Goal: Transaction & Acquisition: Book appointment/travel/reservation

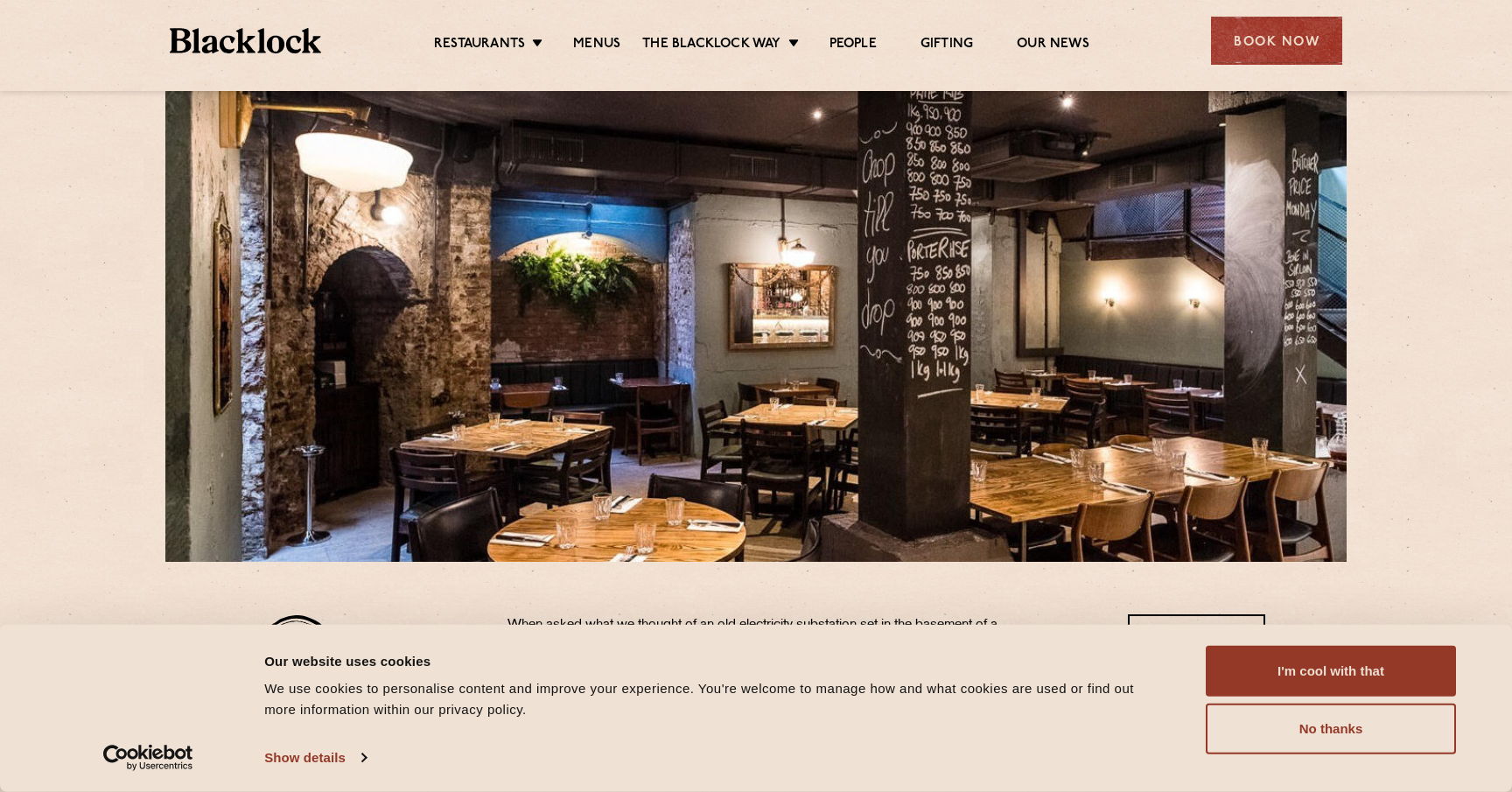
scroll to position [73, 0]
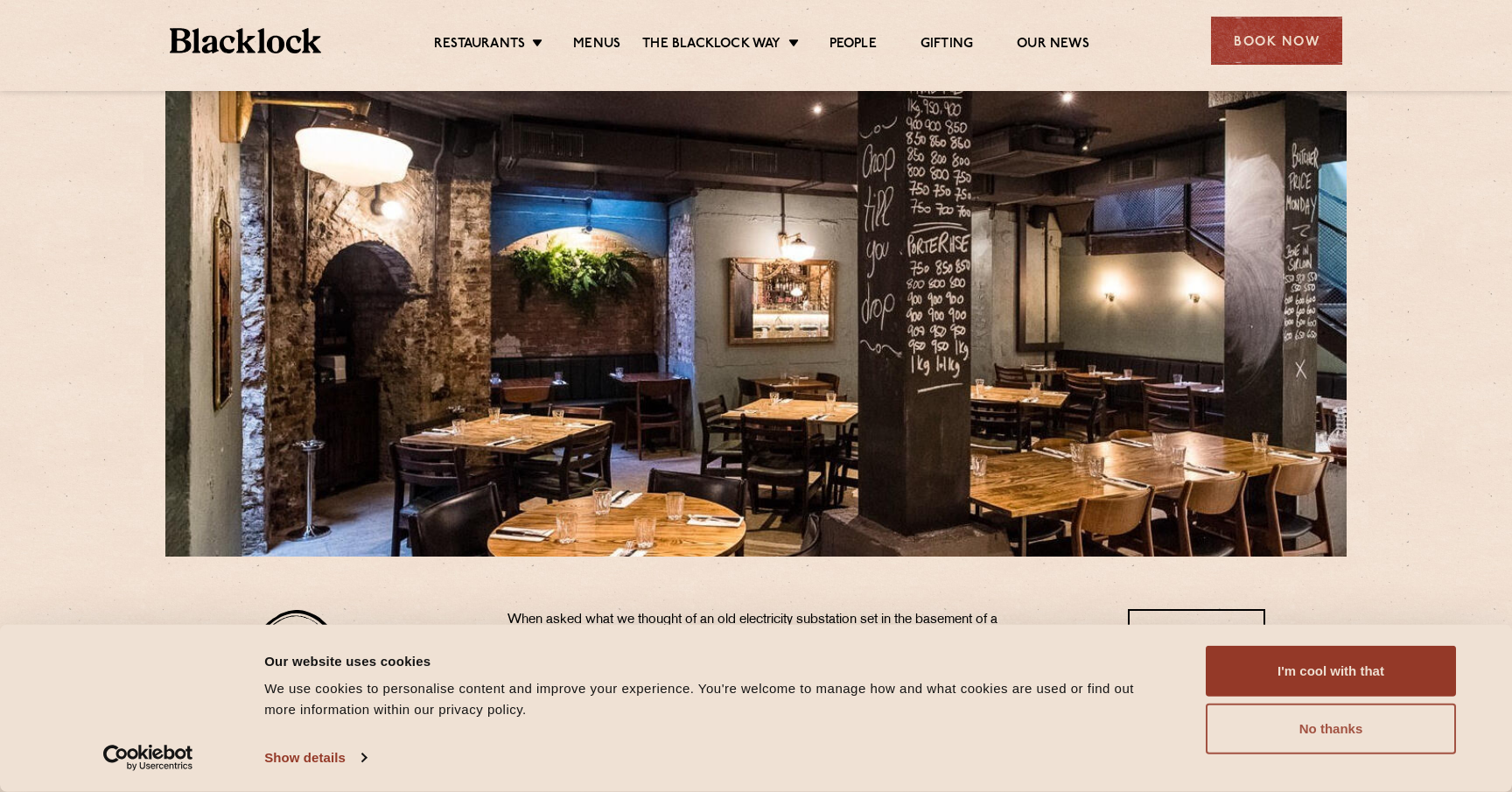
click at [1258, 733] on button "No thanks" at bounding box center [1330, 729] width 250 height 51
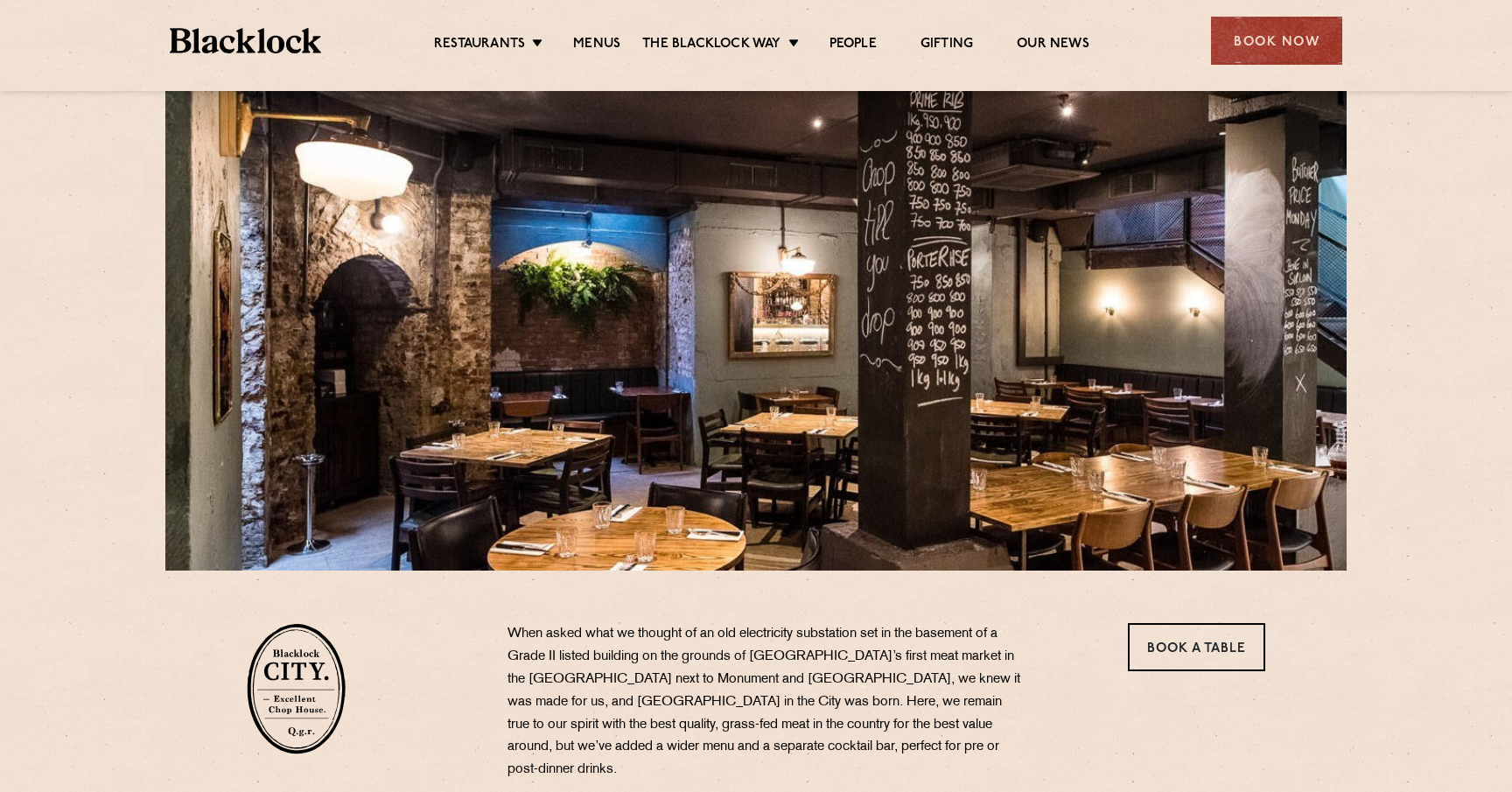
scroll to position [0, 0]
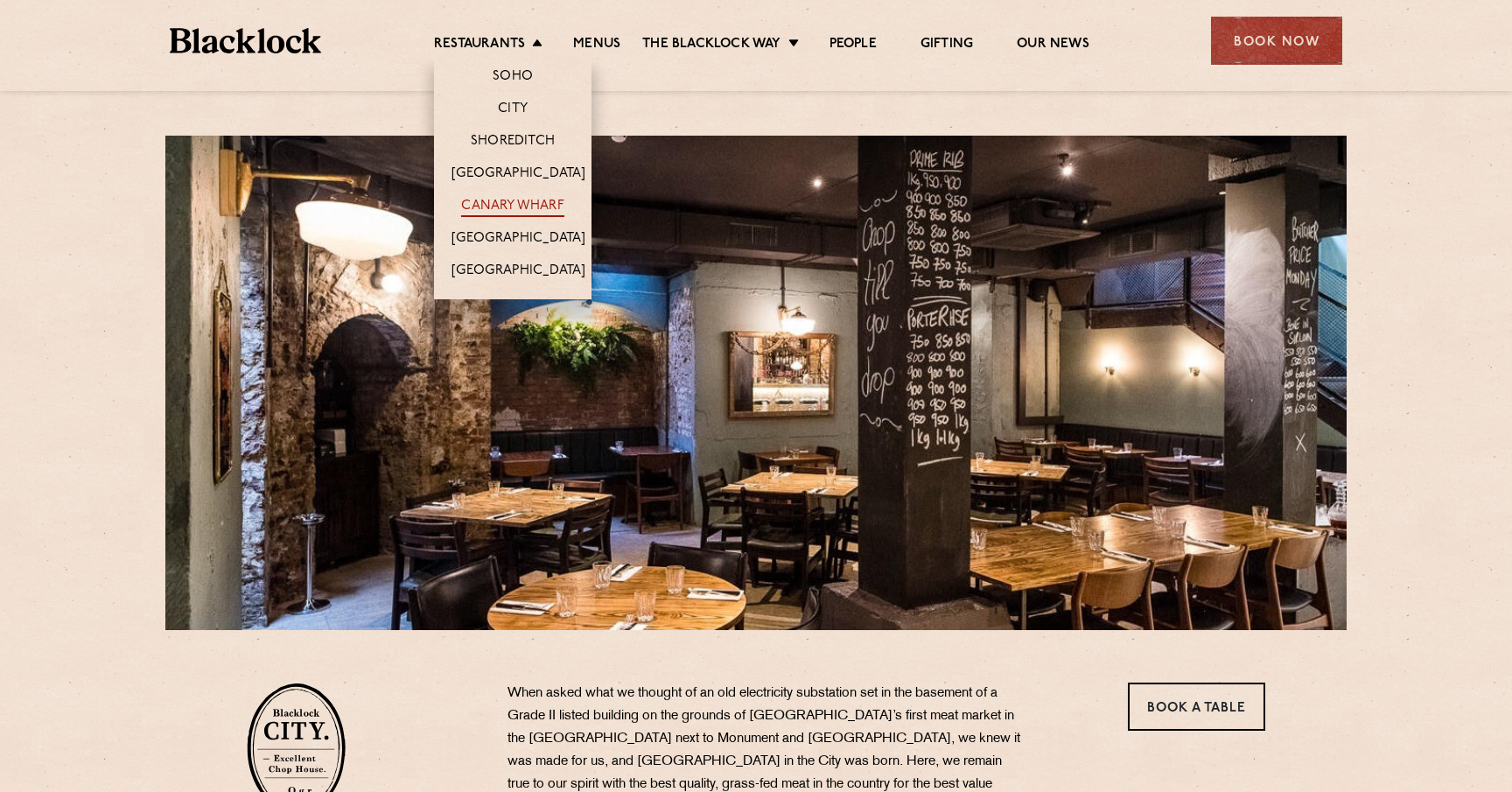
click at [515, 205] on link "Canary Wharf" at bounding box center [512, 207] width 102 height 19
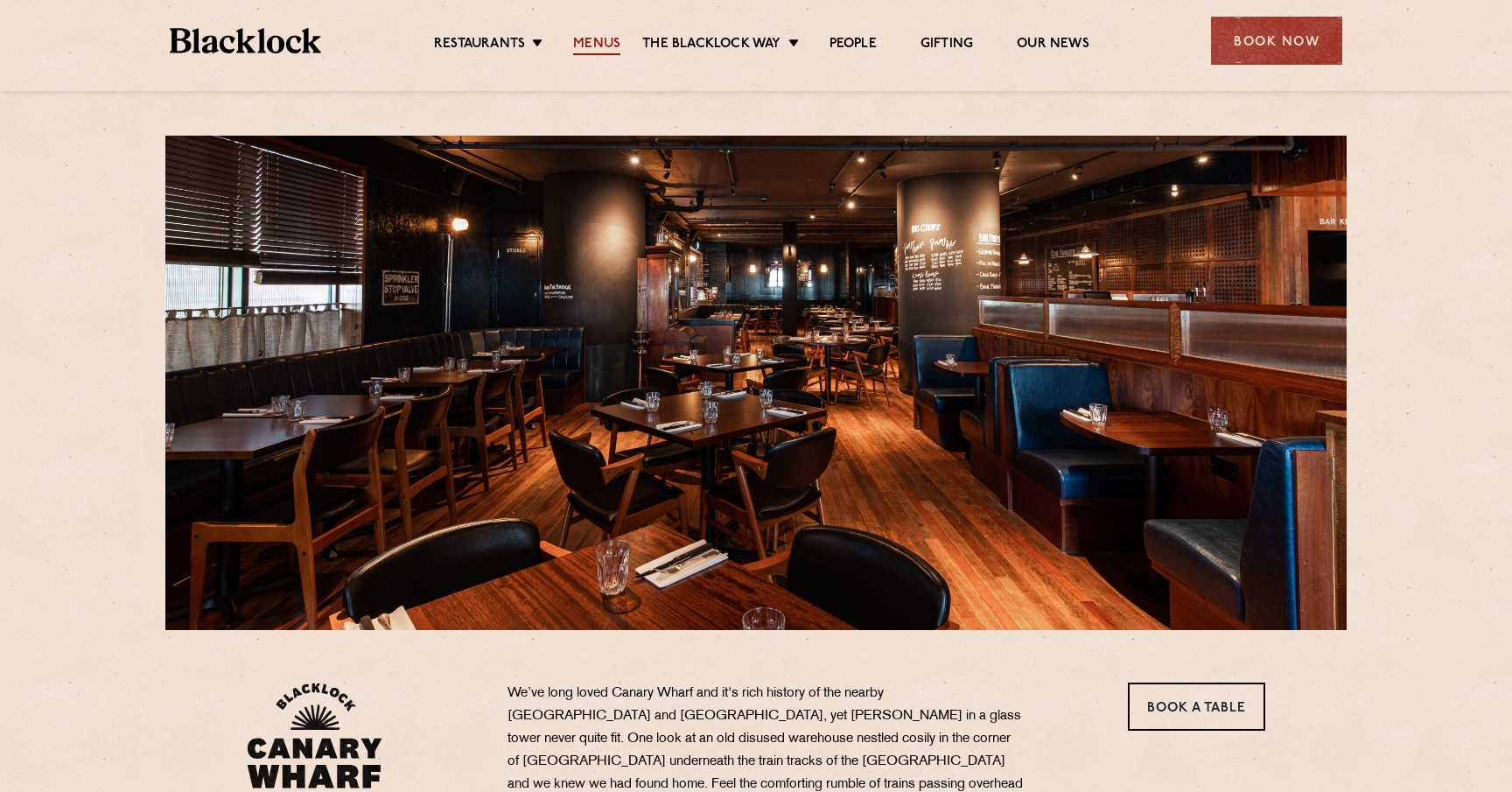
click at [609, 45] on link "Menus" at bounding box center [596, 45] width 47 height 19
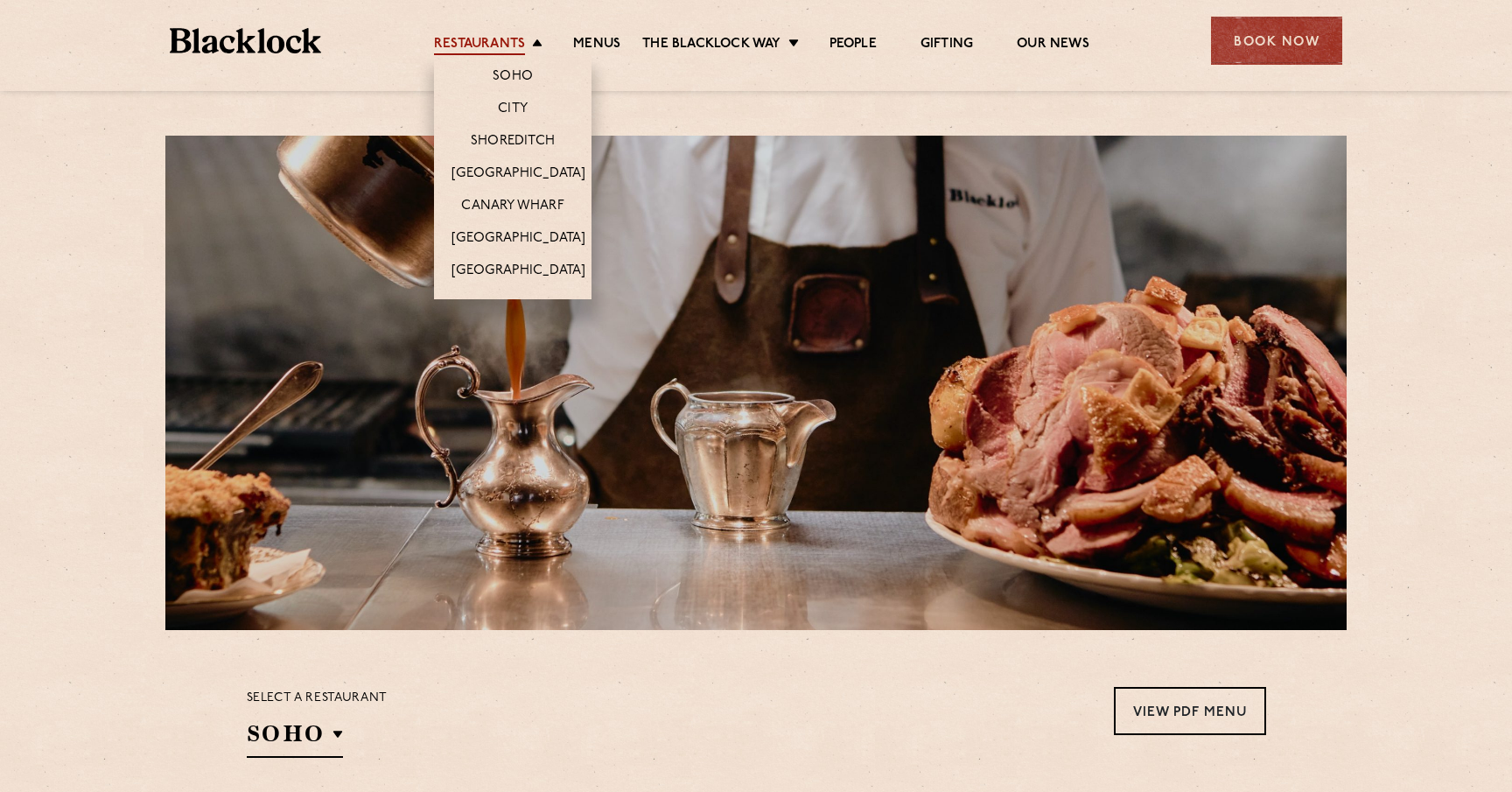
click at [514, 40] on link "Restaurants" at bounding box center [479, 45] width 91 height 19
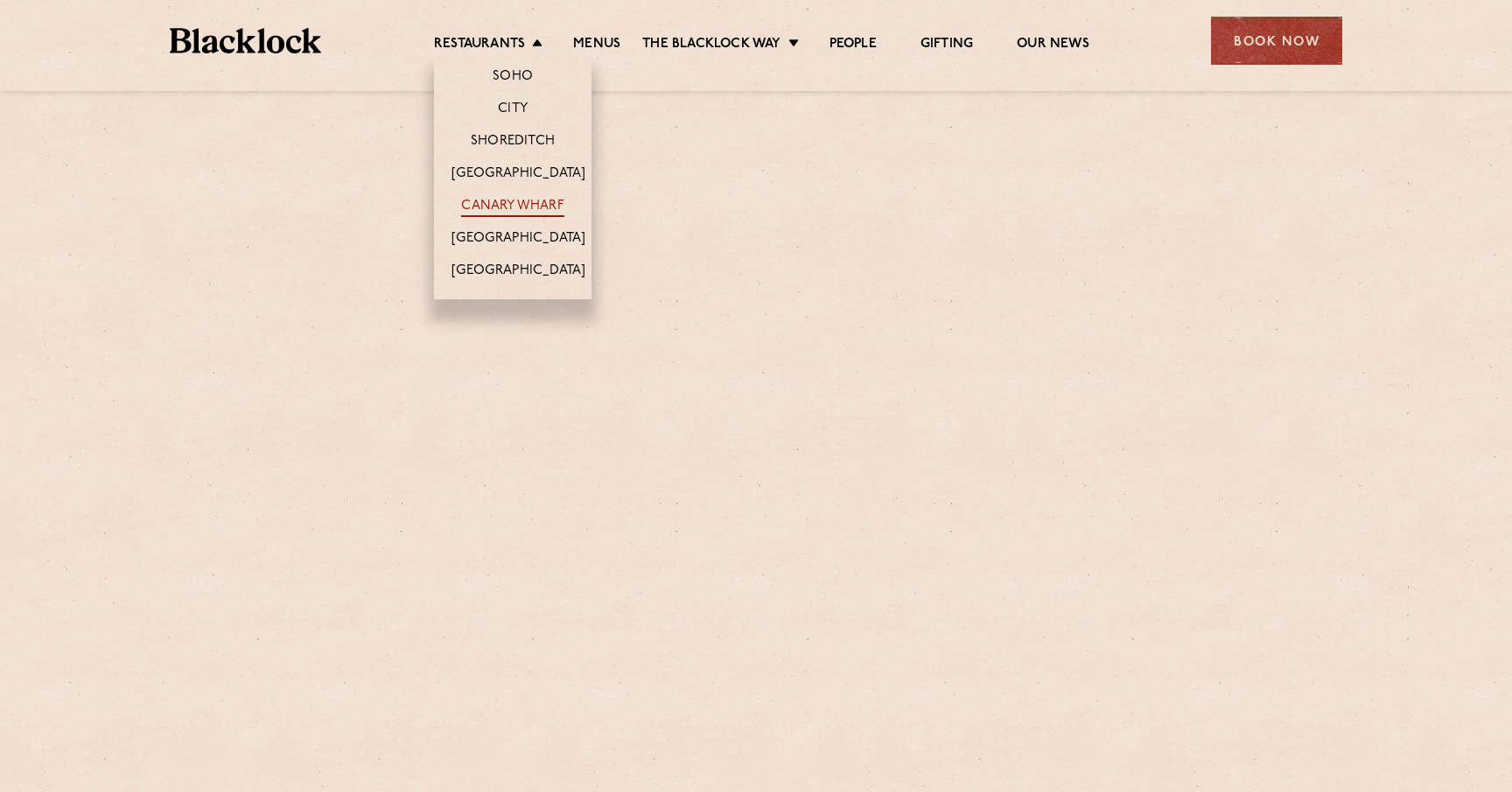
click at [510, 201] on link "Canary Wharf" at bounding box center [512, 207] width 102 height 19
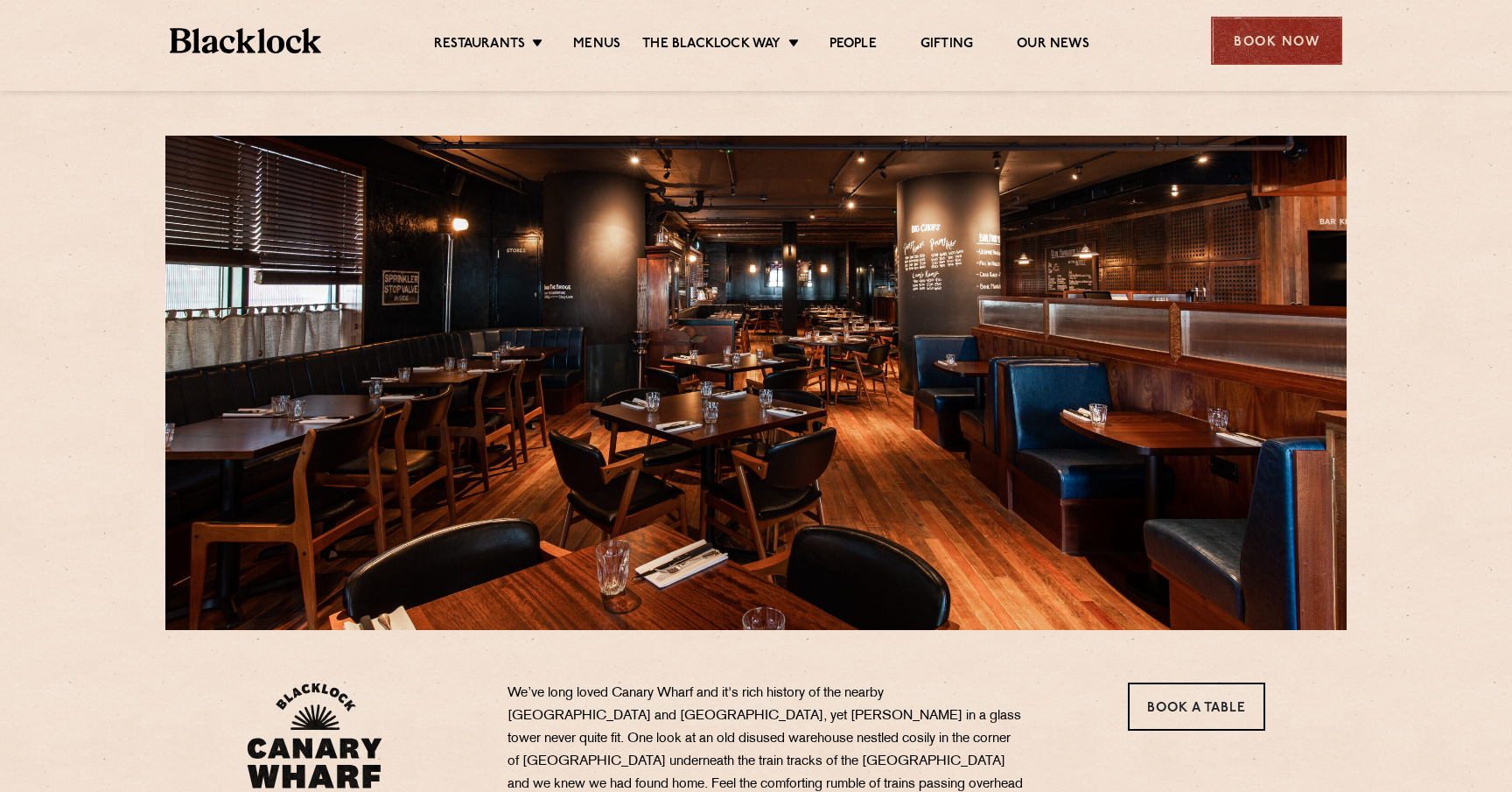
click at [1256, 57] on div "Book Now" at bounding box center [1277, 41] width 132 height 48
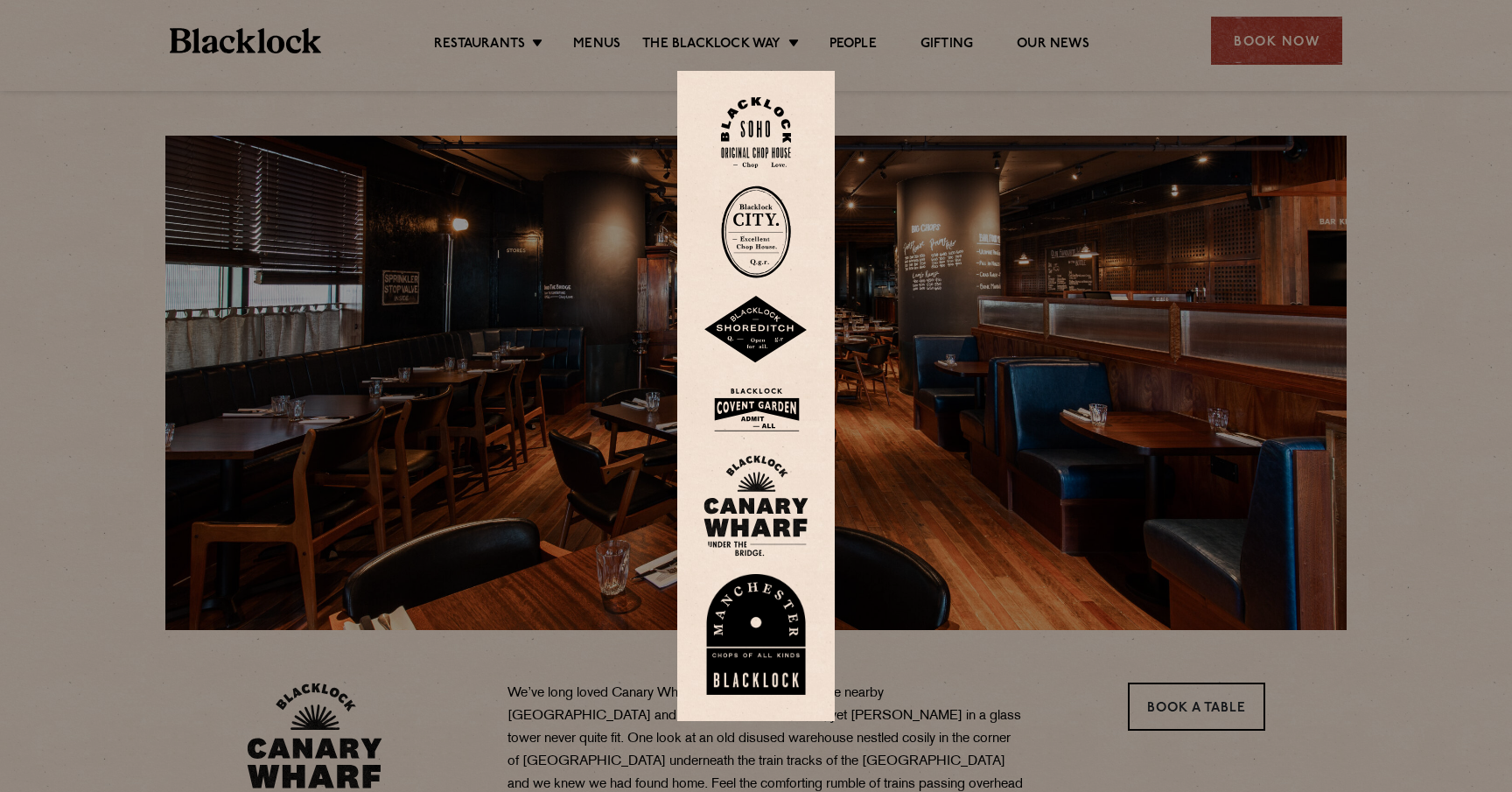
click at [755, 517] on img at bounding box center [756, 505] width 105 height 101
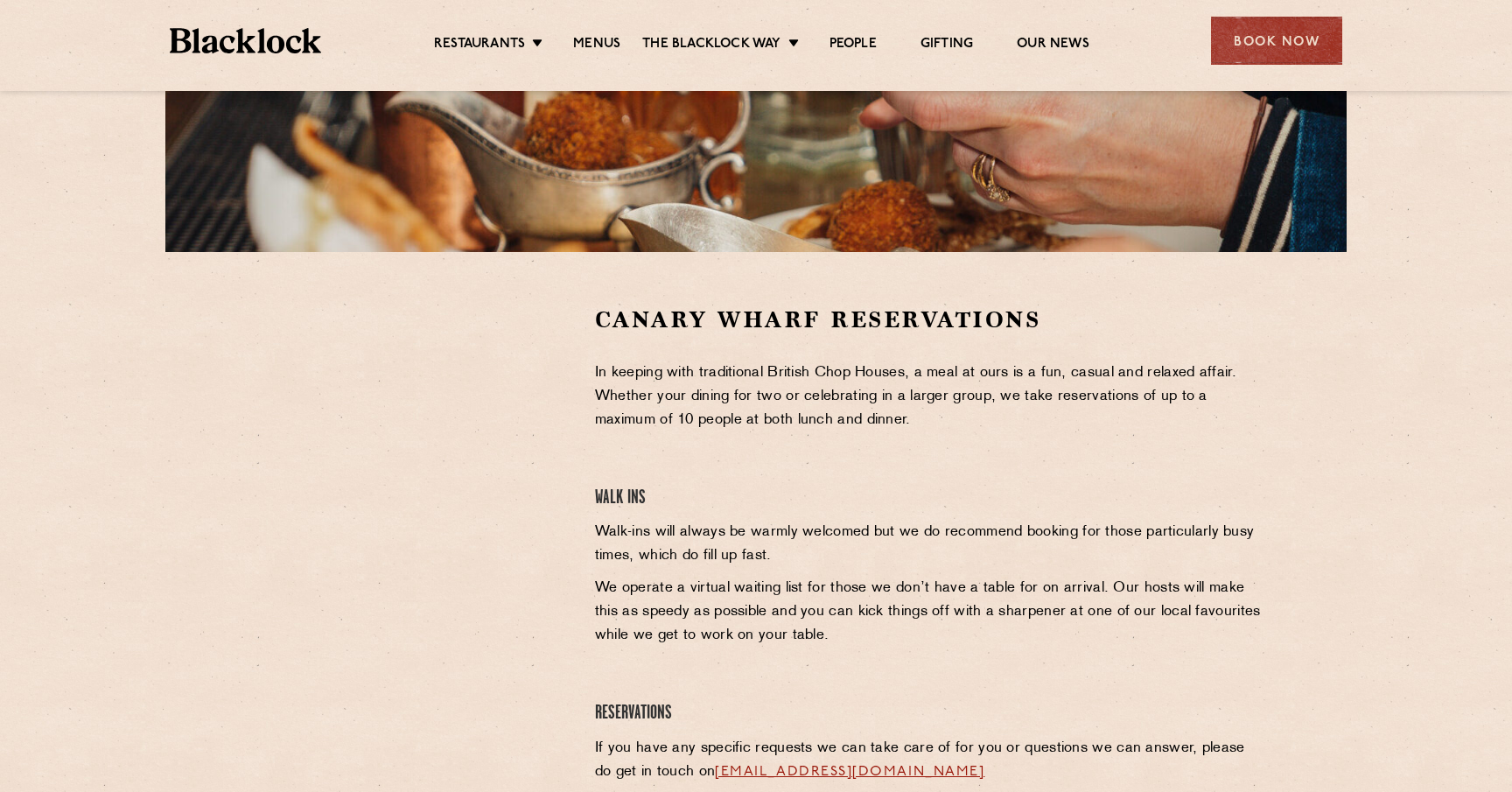
scroll to position [410, 0]
